Goal: Task Accomplishment & Management: Manage account settings

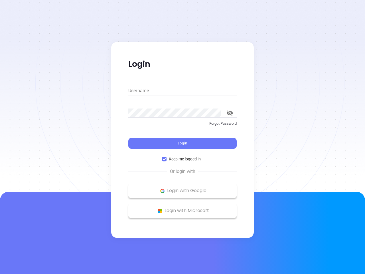
click at [183, 137] on div "Login" at bounding box center [182, 140] width 108 height 18
click at [183, 91] on input "Username" at bounding box center [182, 90] width 108 height 9
click at [230, 113] on icon "toggle password visibility" at bounding box center [230, 112] width 6 height 5
click at [183, 143] on span "Login" at bounding box center [183, 143] width 10 height 5
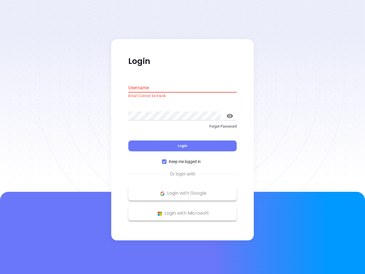
click at [183, 159] on span "Keep me logged in" at bounding box center [185, 162] width 37 height 6
click at [167, 160] on input "Keep me logged in" at bounding box center [164, 162] width 5 height 5
checkbox input "false"
click at [183, 191] on p "Login with Google" at bounding box center [182, 193] width 103 height 9
click at [183, 211] on p "Login with Microsoft" at bounding box center [182, 213] width 103 height 9
